Goal: Use online tool/utility: Utilize a website feature to perform a specific function

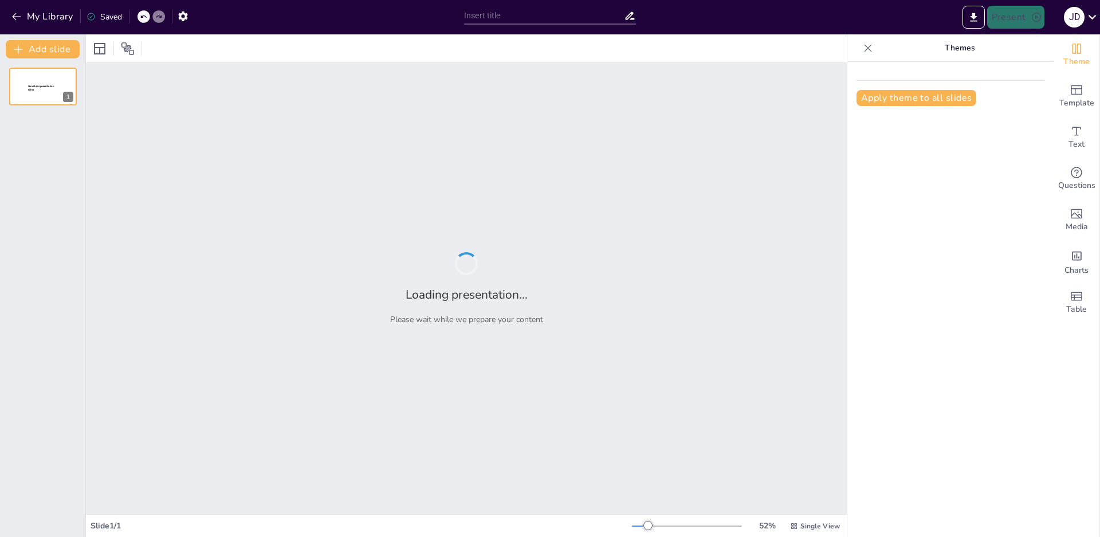
type input "Hacia una Cultura de Sororidad: Transformando el Espacio Laboral en [GEOGRAPHIC…"
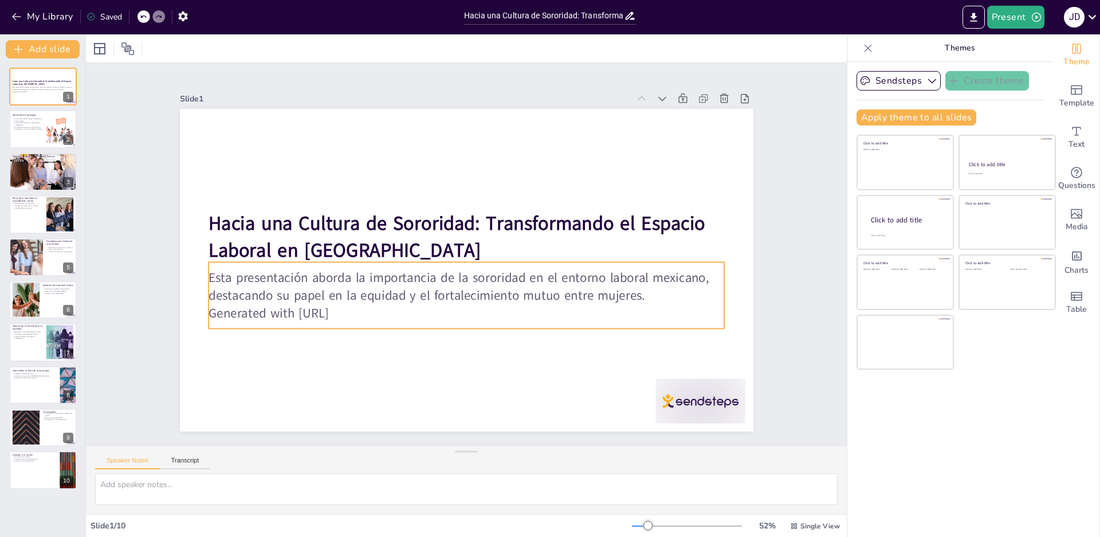
click at [358, 322] on div "Esta presentación aborda la importancia de la sororidad en el entorno laboral m…" at bounding box center [462, 295] width 520 height 120
type input "32"
click at [450, 232] on icon at bounding box center [457, 239] width 14 height 14
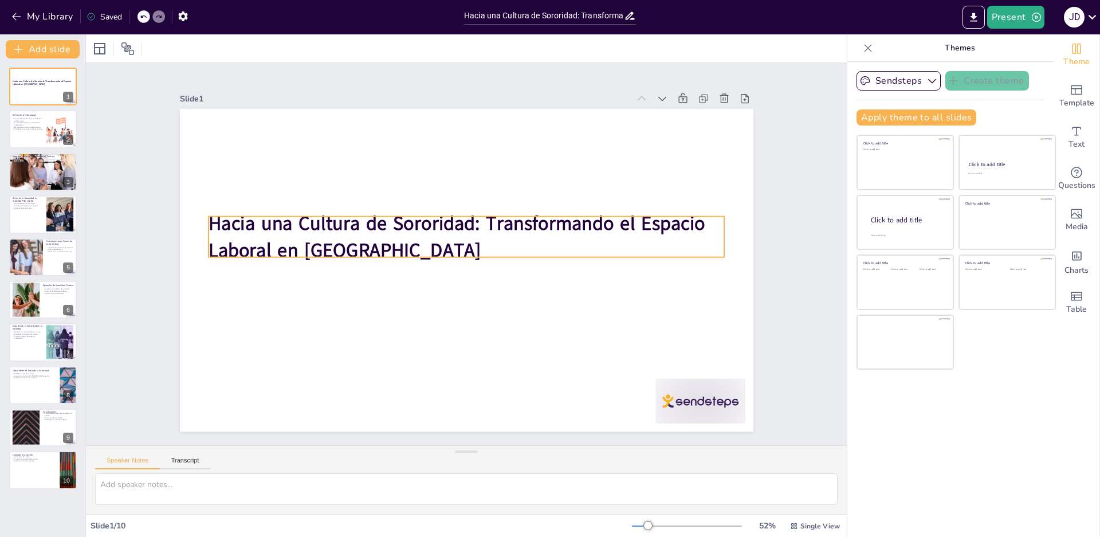
click at [376, 233] on p "Hacia una Cultura de Sororidad: Transformando el Espacio Laboral en [GEOGRAPHIC…" at bounding box center [467, 236] width 516 height 53
type input "48"
drag, startPoint x: 371, startPoint y: 242, endPoint x: 356, endPoint y: 249, distance: 16.9
click at [370, 242] on p "Hacia una Cultura de Sororidad: Transformando el Espacio Laboral en [GEOGRAPHIC…" at bounding box center [468, 236] width 519 height 107
click at [353, 249] on p "Hacia una Cultura de Sororidad: Transformando el Espacio Laboral en [GEOGRAPHIC…" at bounding box center [467, 236] width 516 height 53
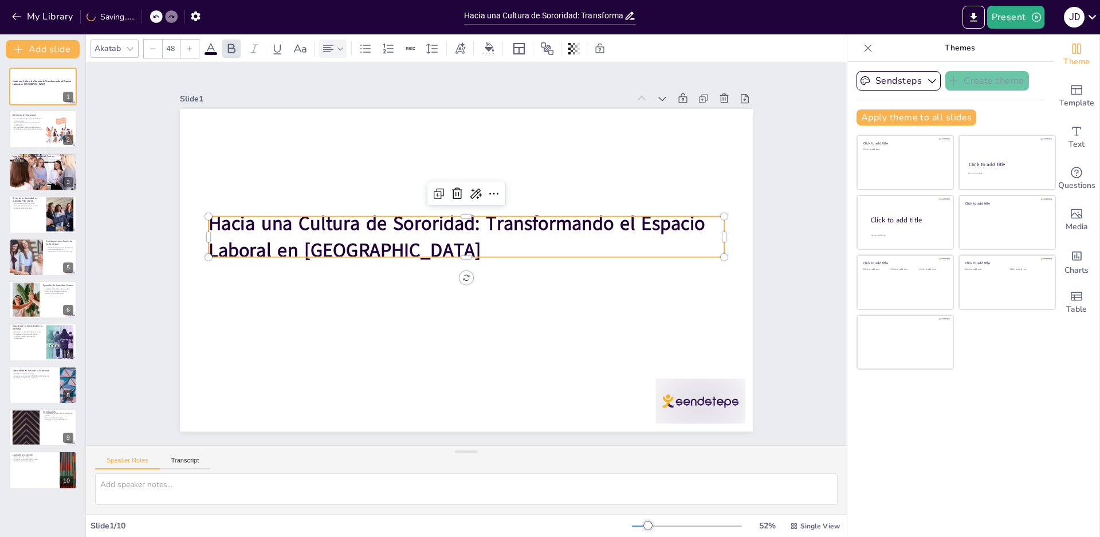
click at [332, 52] on icon at bounding box center [328, 49] width 14 height 14
click at [356, 85] on icon at bounding box center [356, 87] width 14 height 14
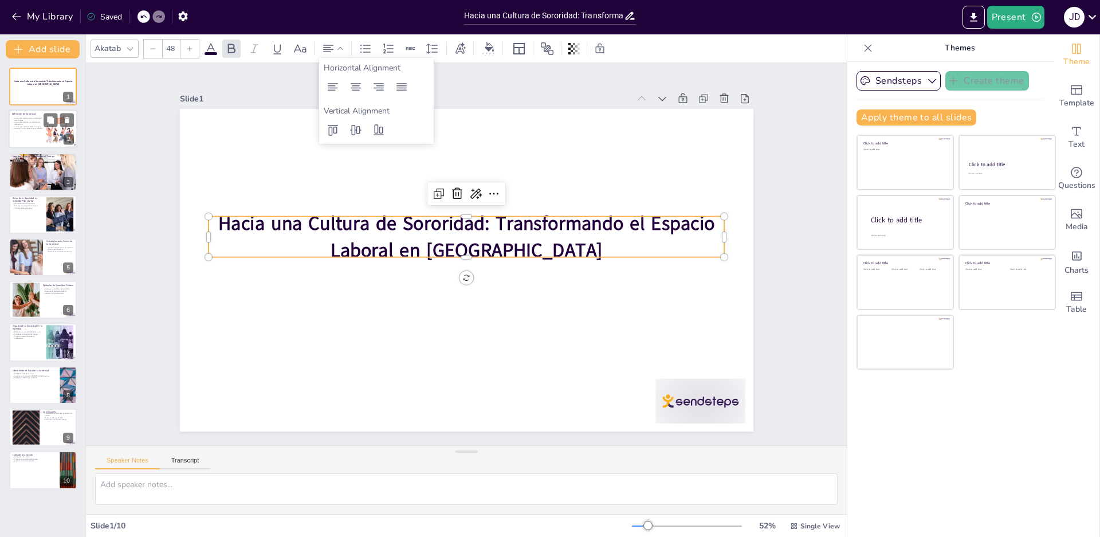
click at [37, 116] on div "Definición de Sororidad" at bounding box center [27, 114] width 31 height 5
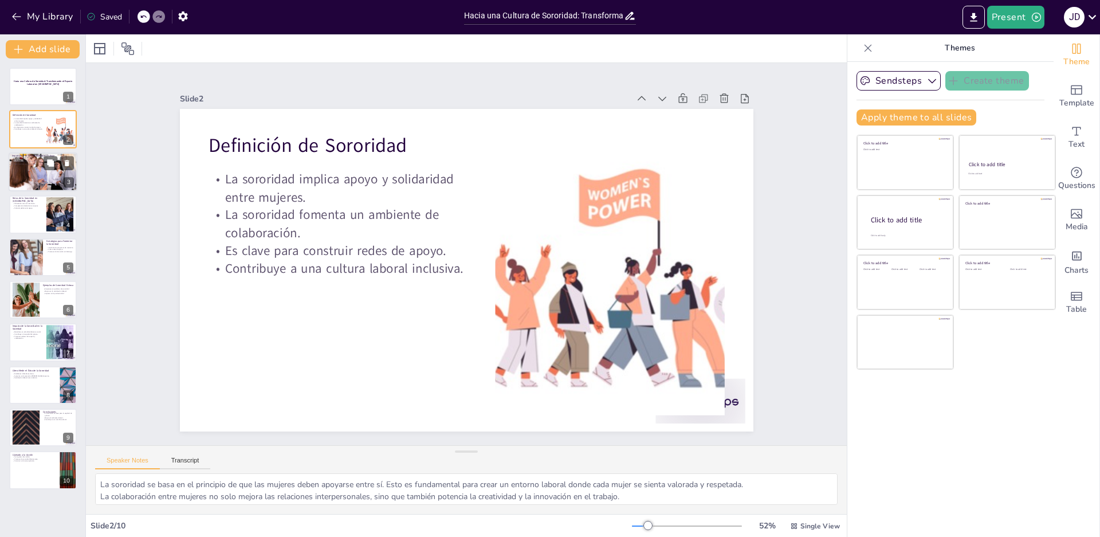
click at [33, 167] on div at bounding box center [43, 171] width 69 height 39
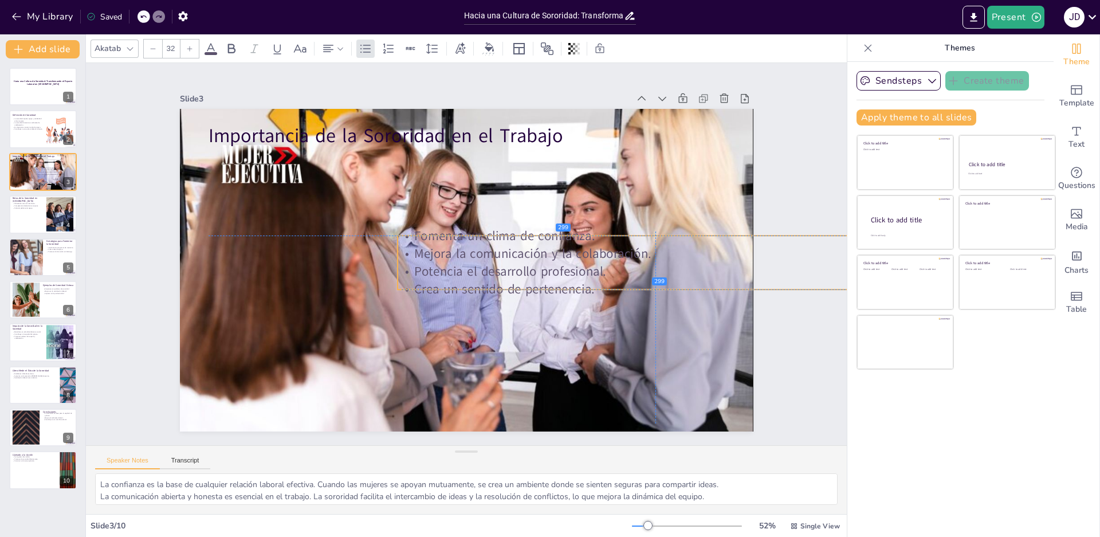
drag, startPoint x: 269, startPoint y: 200, endPoint x: 462, endPoint y: 280, distance: 209.1
click at [462, 280] on p "Crea un sentido de pertenencia." at bounding box center [650, 309] width 515 height 72
click at [28, 209] on p "Falta de políticas de apoyo." at bounding box center [27, 208] width 31 height 2
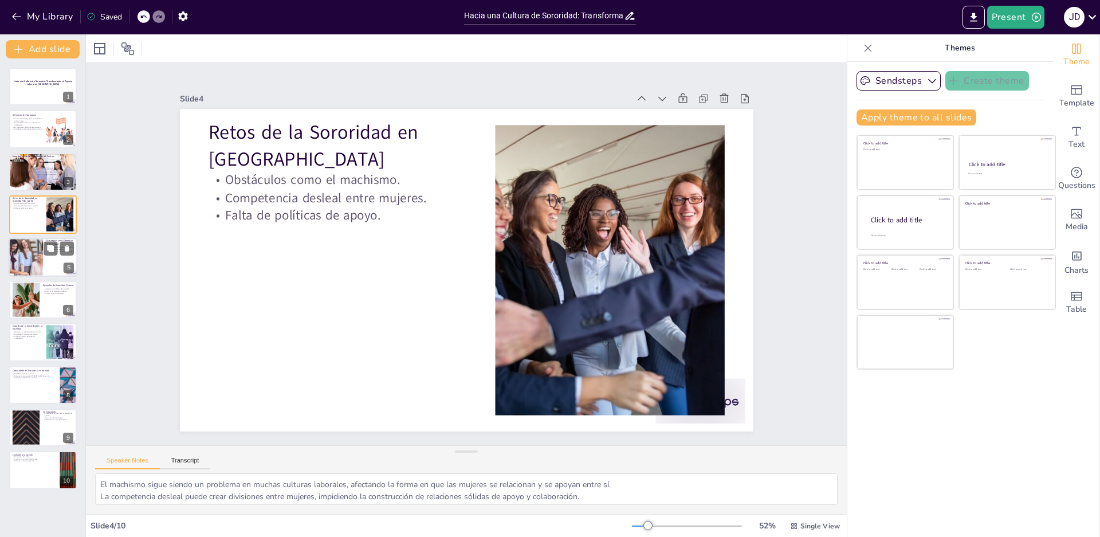
click at [24, 251] on div at bounding box center [25, 257] width 69 height 39
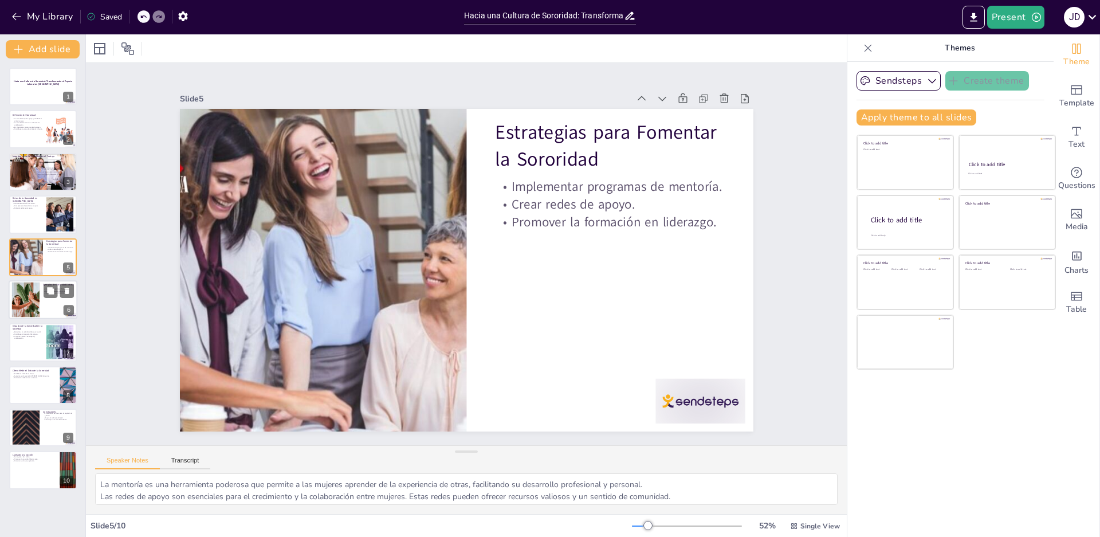
click at [23, 305] on div at bounding box center [25, 300] width 52 height 35
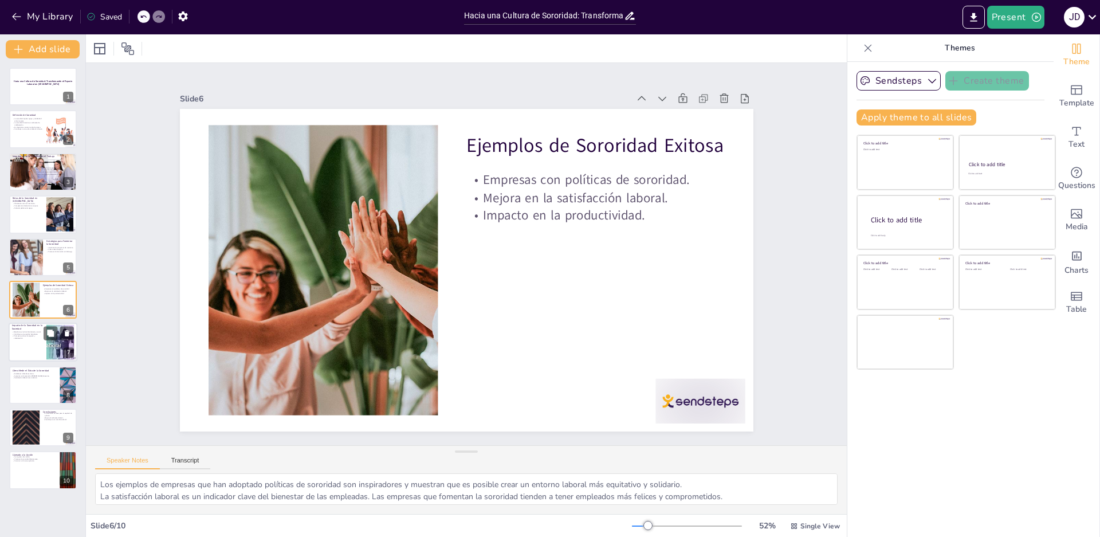
click at [26, 350] on div at bounding box center [43, 342] width 69 height 39
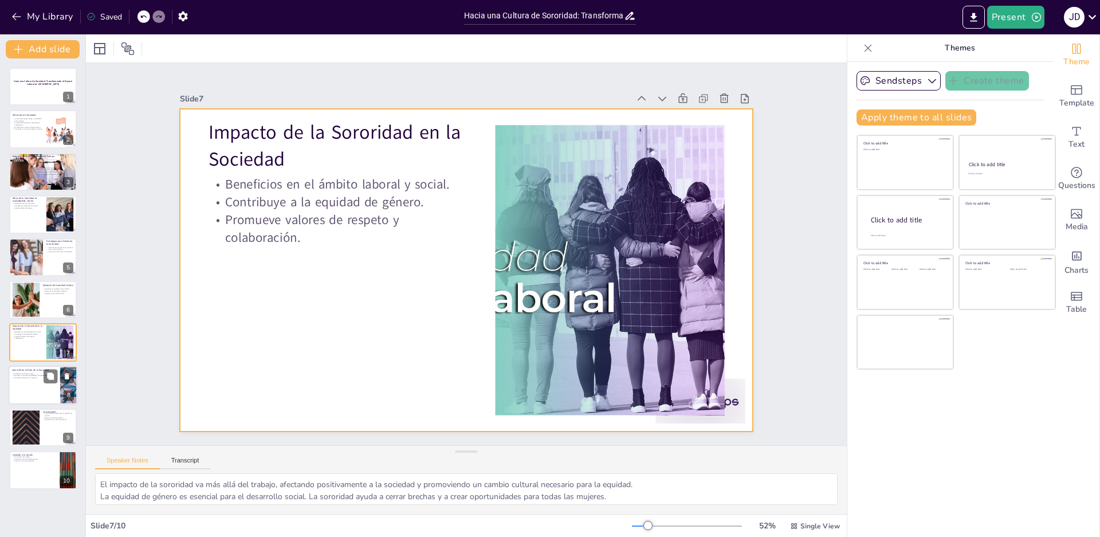
click at [30, 376] on p "Aumento en la retención [PERSON_NAME] femenino." at bounding box center [34, 375] width 45 height 2
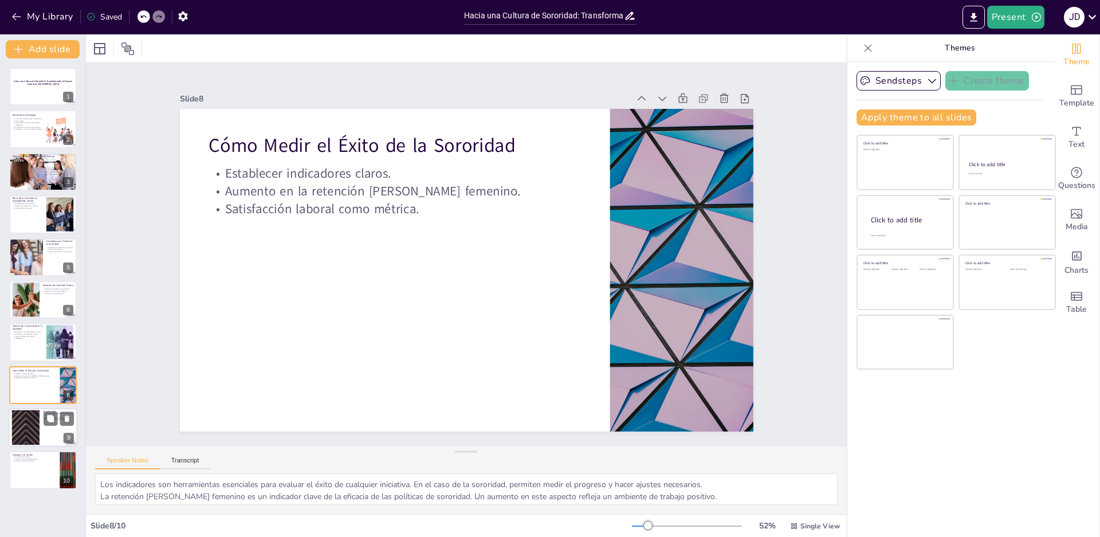
click at [34, 419] on div at bounding box center [26, 427] width 62 height 35
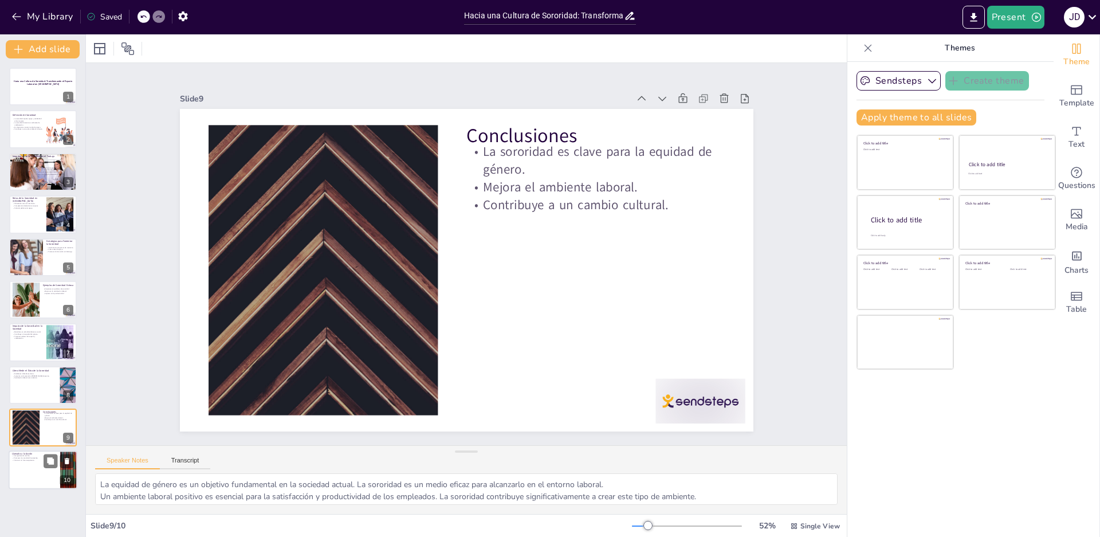
click at [35, 455] on p "Ser agentes de cambio." at bounding box center [34, 456] width 45 height 2
type textarea "Cada uno de nosotros tiene la responsabilidad de ser un agente de cambio. Al fo…"
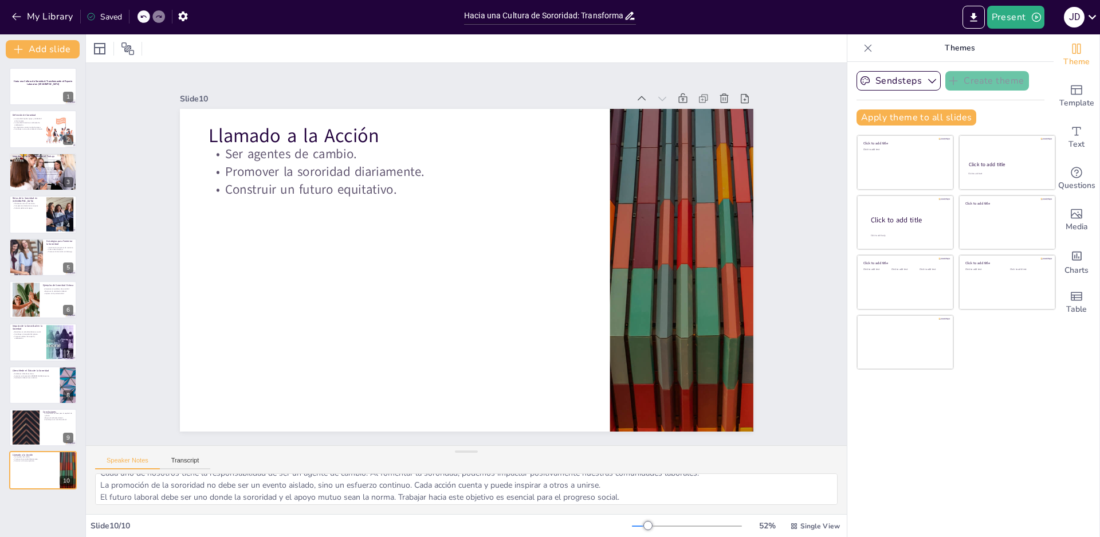
scroll to position [15, 0]
click at [20, 74] on div at bounding box center [43, 86] width 69 height 39
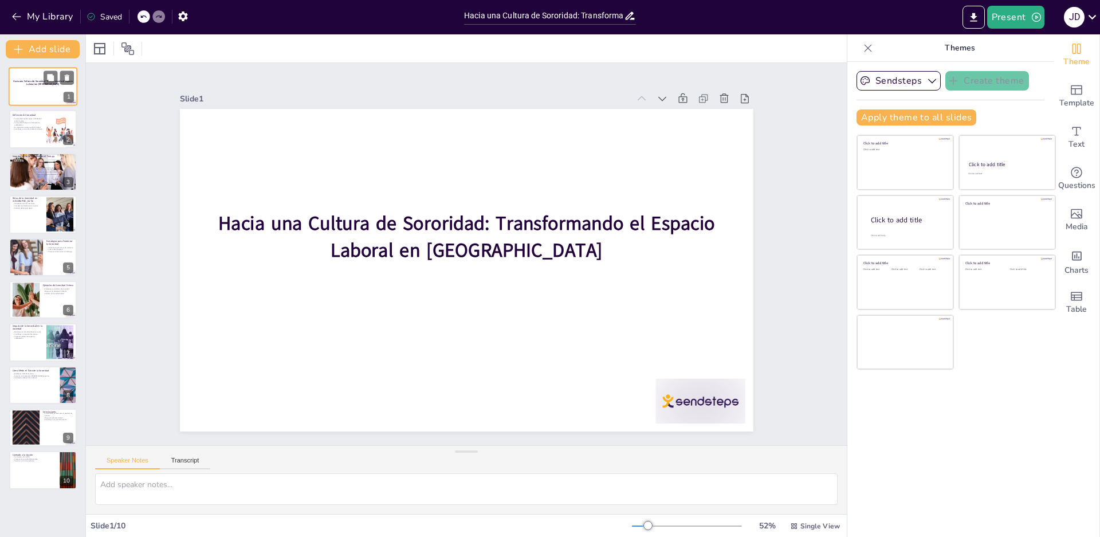
scroll to position [0, 0]
click at [33, 118] on p "La sororidad implica apoyo y solidaridad entre mujeres." at bounding box center [27, 119] width 31 height 4
type textarea "La sororidad se basa en el principio de que las mujeres deben apoyarse entre sí…"
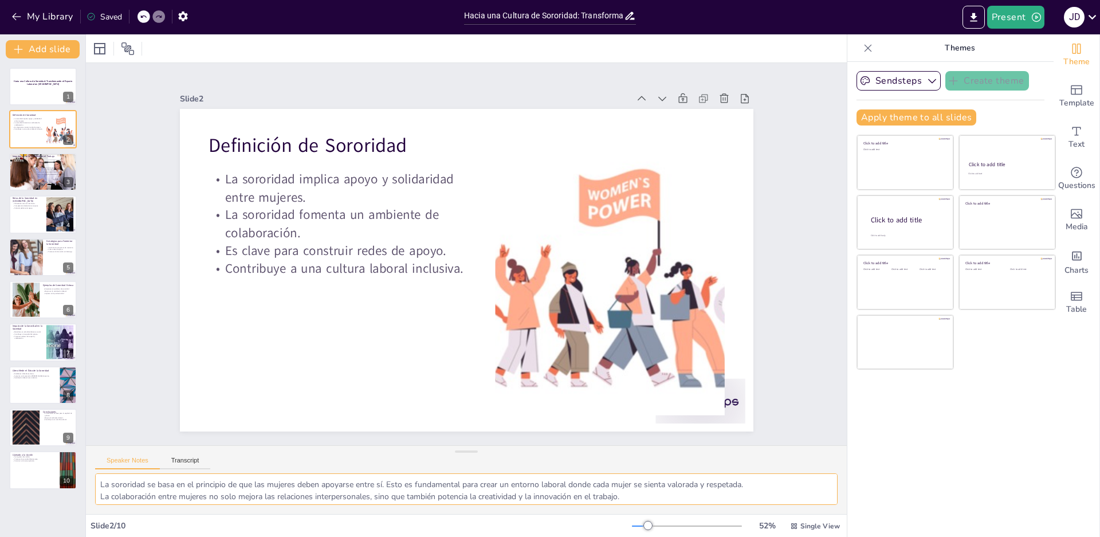
scroll to position [27, 0]
drag, startPoint x: 222, startPoint y: 495, endPoint x: 629, endPoint y: 490, distance: 406.9
click at [629, 490] on textarea "La sororidad se basa en el principio de que las mujeres deben apoyarse entre sí…" at bounding box center [466, 489] width 743 height 32
